Goal: Transaction & Acquisition: Purchase product/service

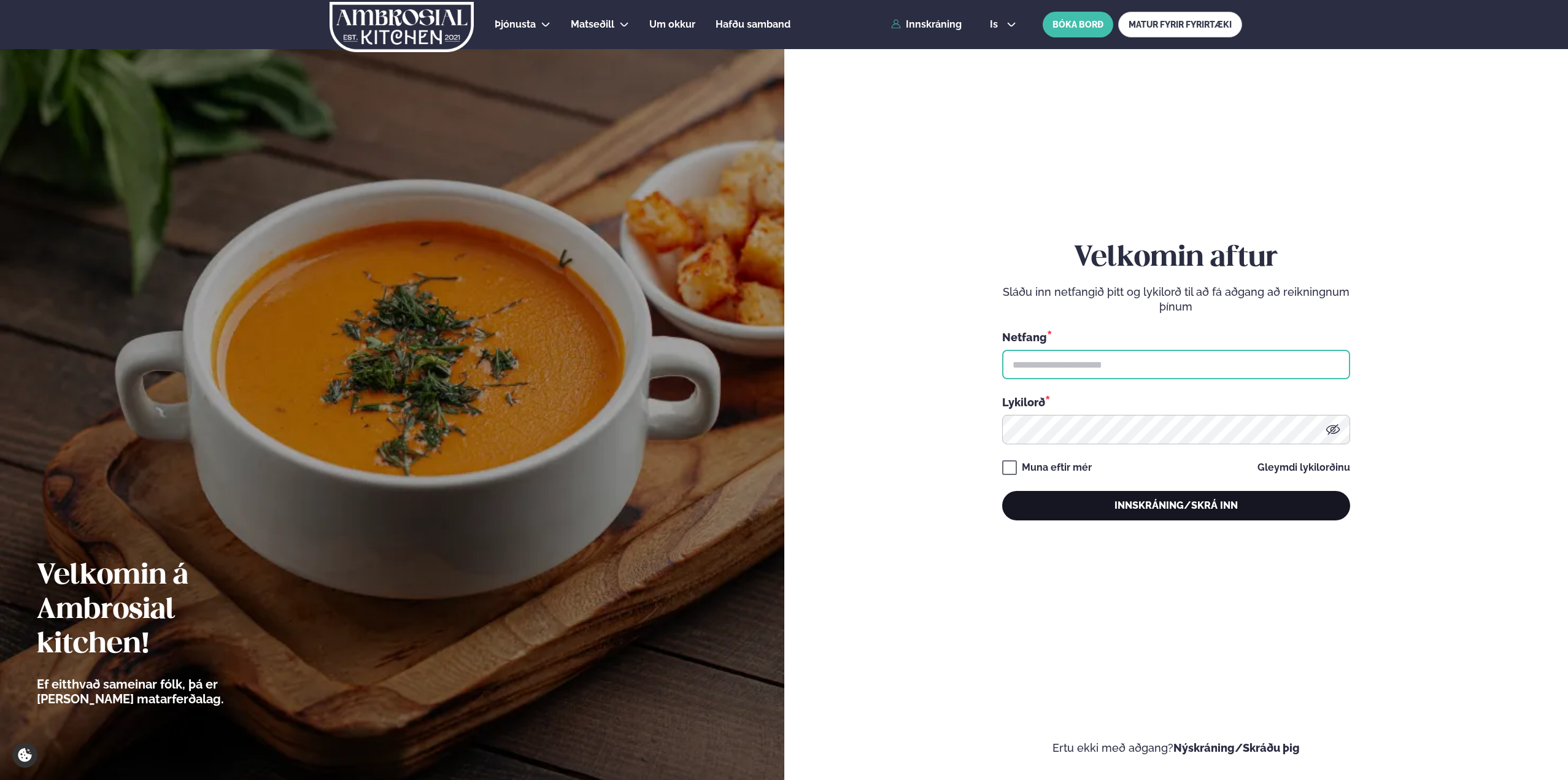
type input "**********"
click at [1128, 513] on button "Innskráning/Skrá inn" at bounding box center [1176, 506] width 348 height 30
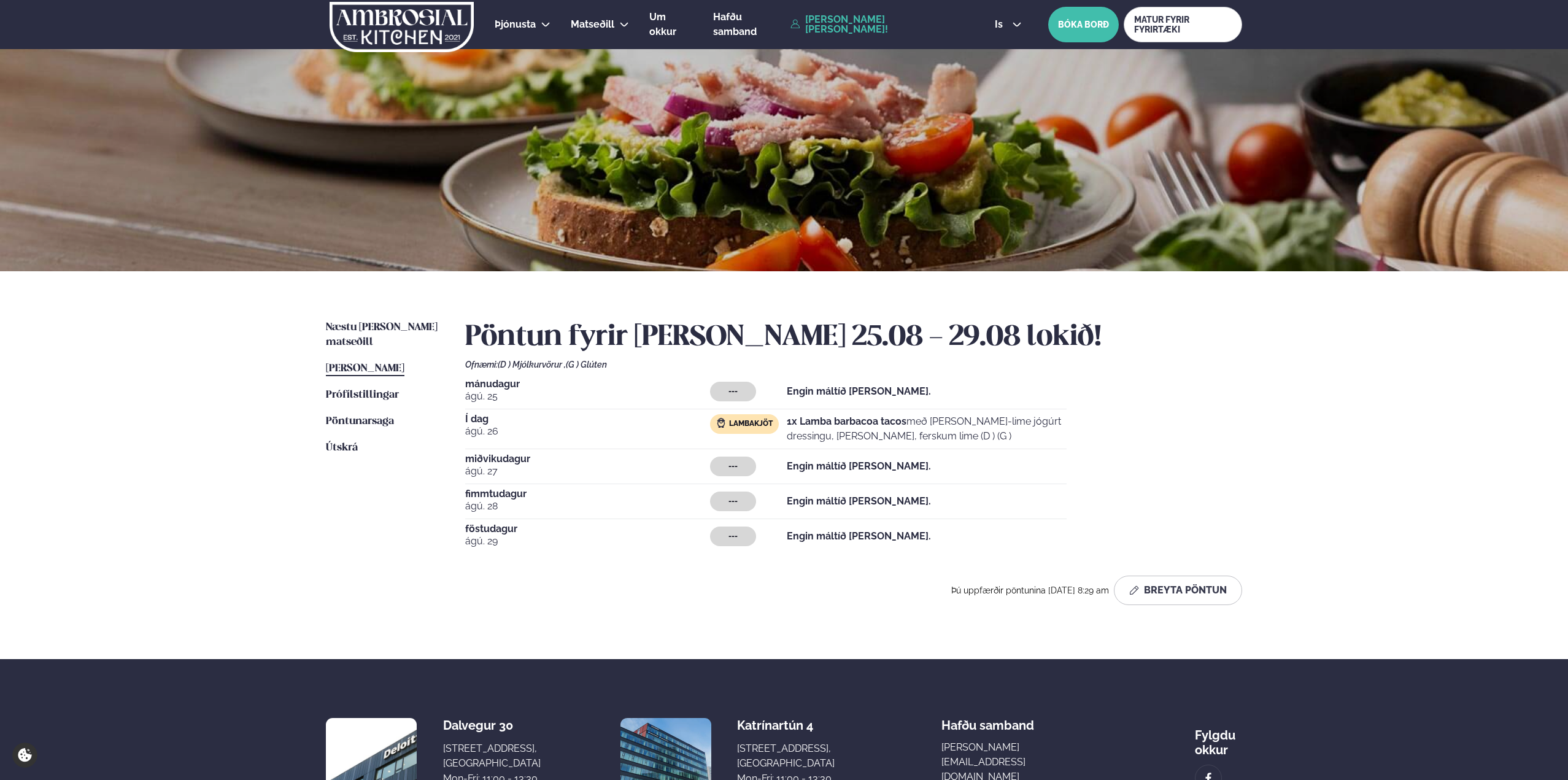
click at [751, 427] on span "Lambakjöt" at bounding box center [751, 425] width 43 height 10
click at [717, 421] on img at bounding box center [721, 423] width 10 height 10
click at [724, 421] on img at bounding box center [721, 423] width 10 height 10
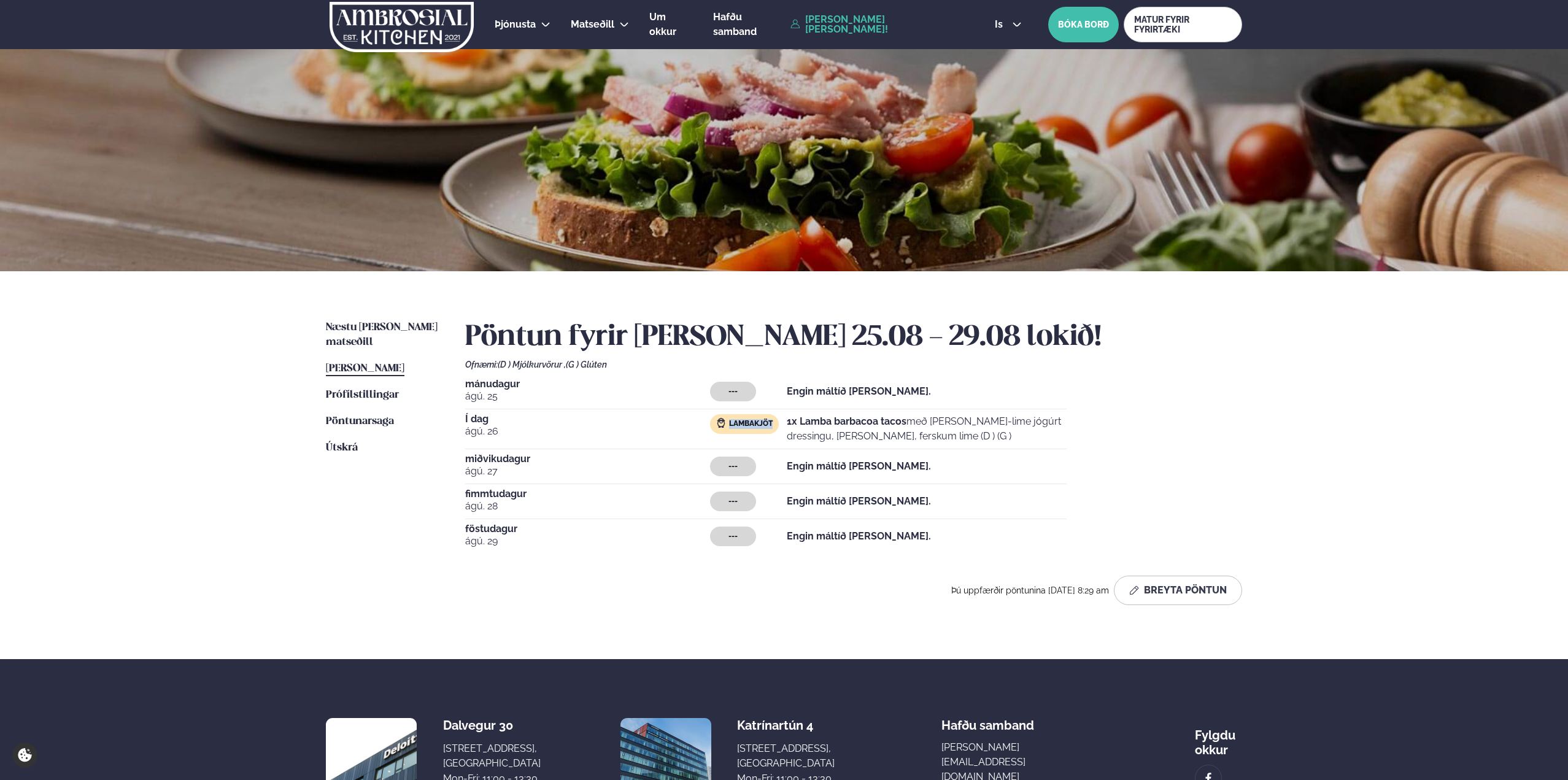
click at [752, 424] on span "Lambakjöt" at bounding box center [751, 425] width 43 height 10
click at [751, 424] on span "Lambakjöt" at bounding box center [751, 425] width 43 height 10
